Goal: Navigation & Orientation: Find specific page/section

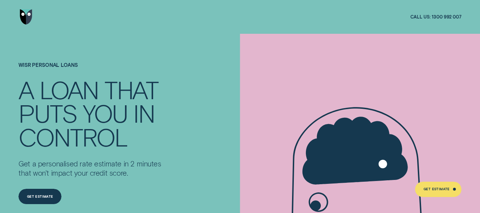
click at [22, 16] on img "Go to home page" at bounding box center [26, 16] width 13 height 15
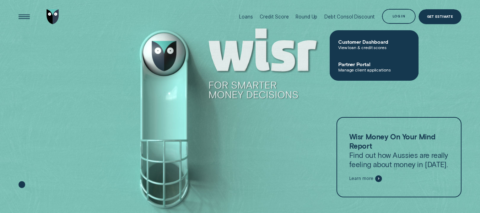
click at [407, 15] on div "Log in" at bounding box center [399, 16] width 34 height 15
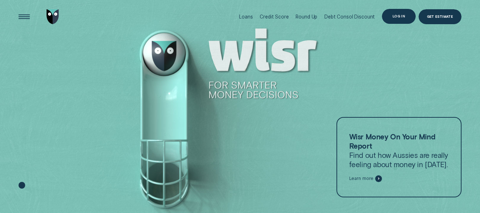
click at [396, 14] on div "Log in" at bounding box center [399, 16] width 34 height 15
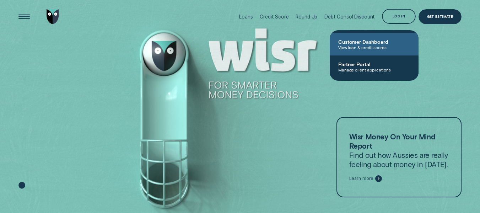
click at [355, 46] on span "View loan & credit scores" at bounding box center [374, 47] width 72 height 5
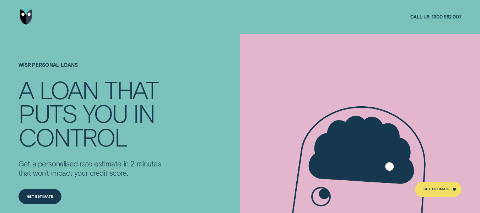
click at [27, 16] on img "Go to home page" at bounding box center [26, 16] width 13 height 15
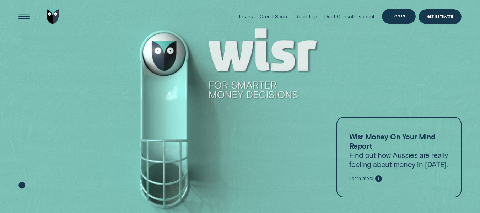
click at [396, 20] on div "Log in" at bounding box center [399, 16] width 34 height 15
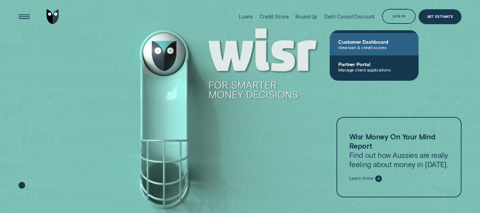
click at [359, 49] on span "View loan & credit scores" at bounding box center [374, 47] width 72 height 5
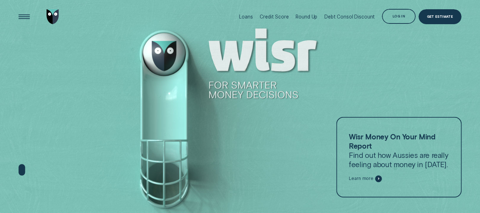
click at [395, 20] on div "Log in" at bounding box center [399, 16] width 34 height 15
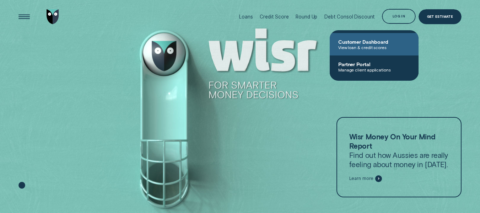
click at [377, 42] on span "Customer Dashboard" at bounding box center [374, 42] width 72 height 6
